Goal: Transaction & Acquisition: Subscribe to service/newsletter

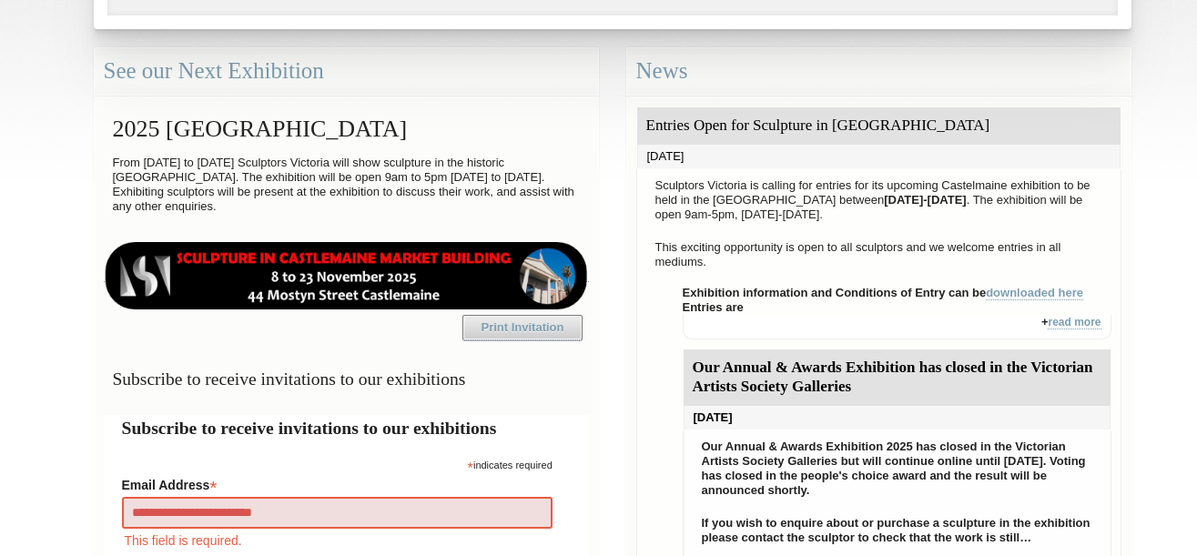
type input "**********"
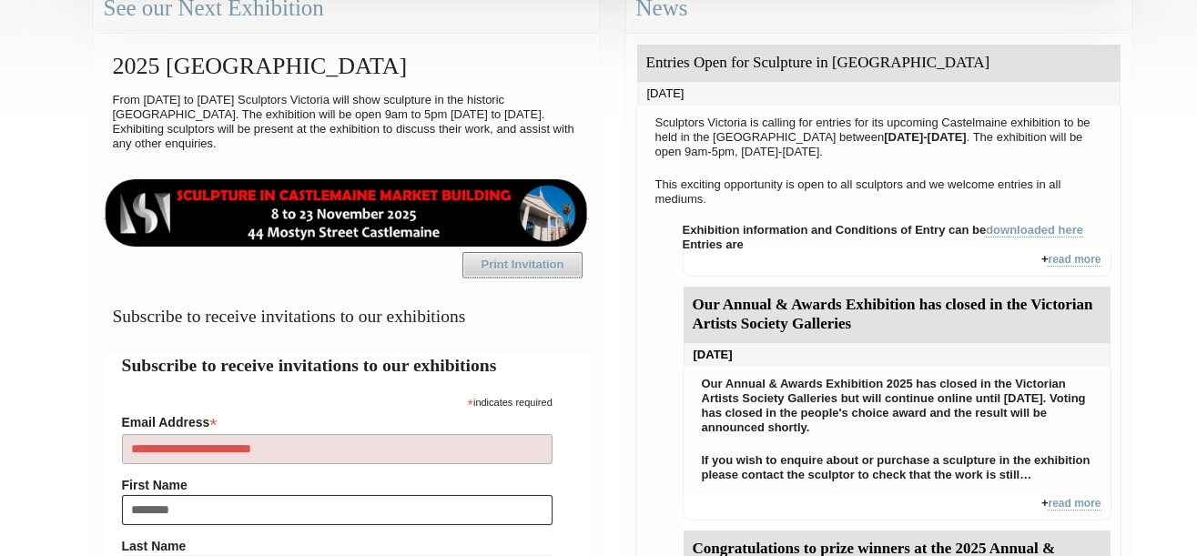
type input "*********"
type input "***"
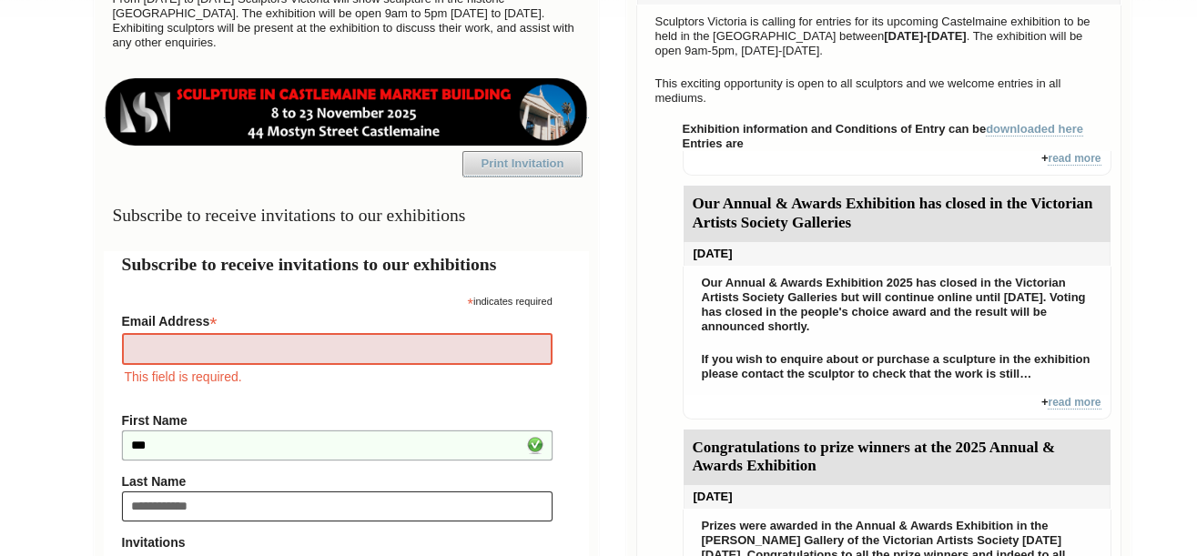
type input "**********"
